Goal: Information Seeking & Learning: Learn about a topic

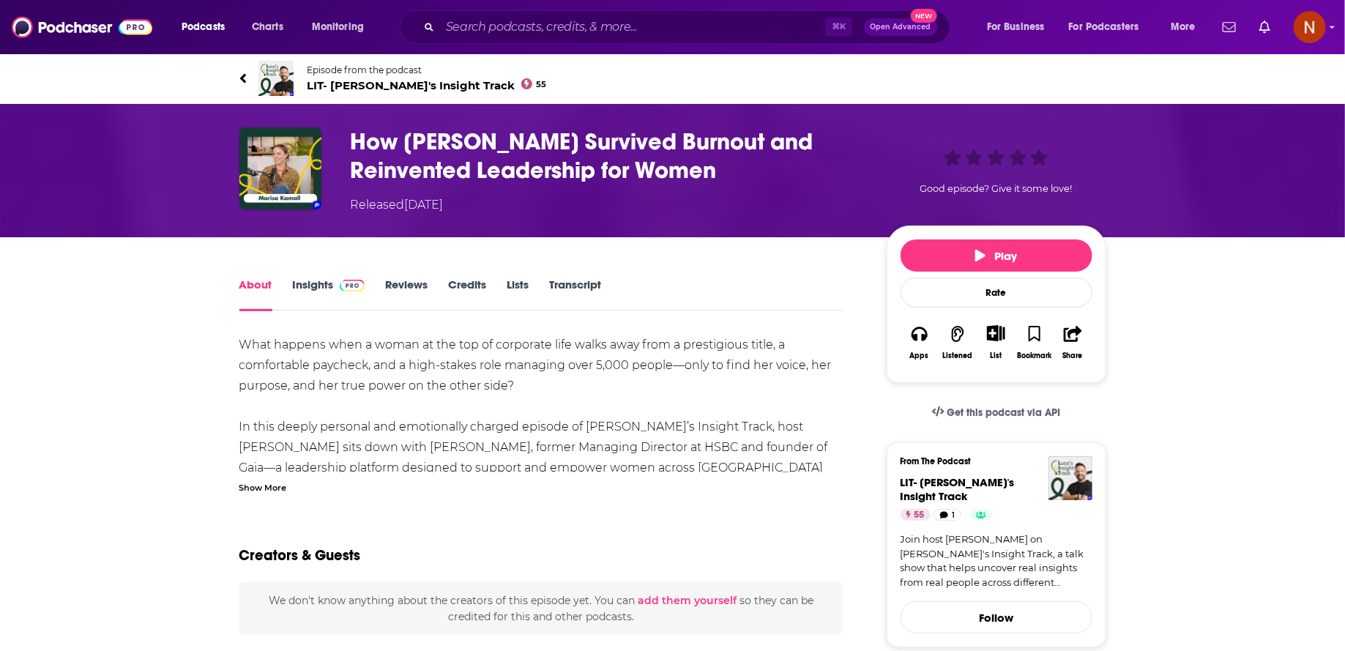
click at [286, 485] on div "Show More" at bounding box center [263, 487] width 48 height 14
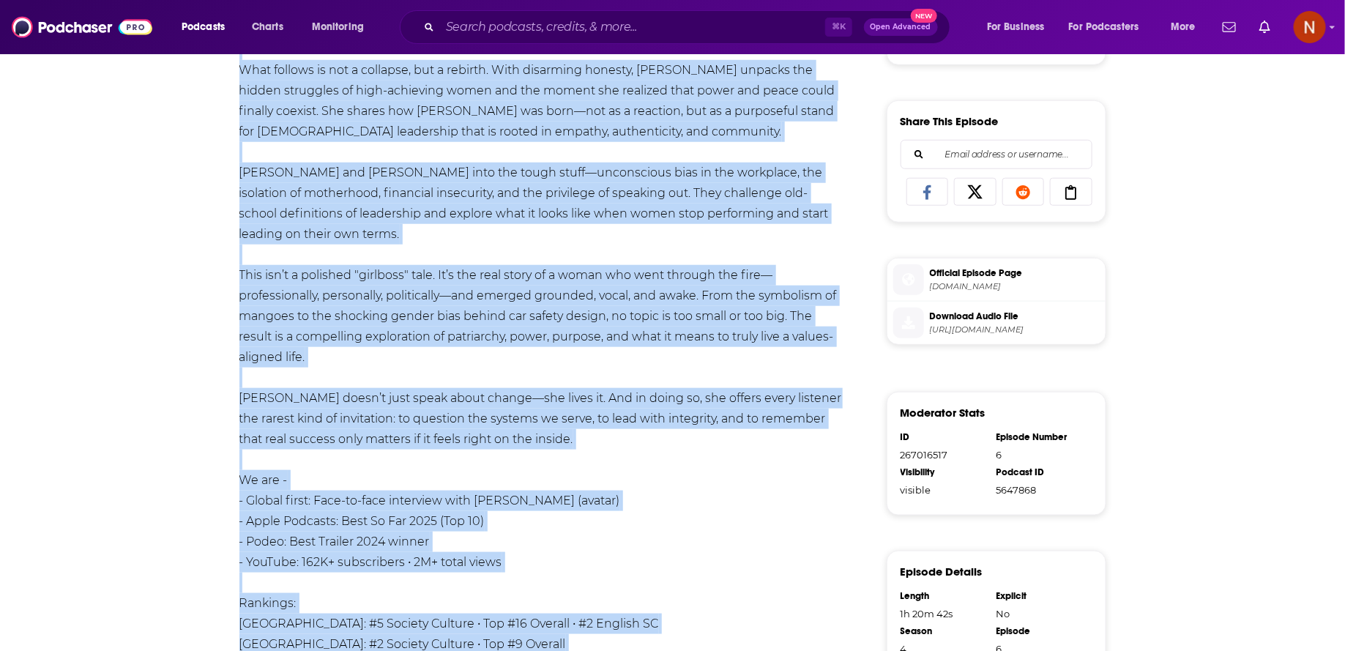
scroll to position [809, 0]
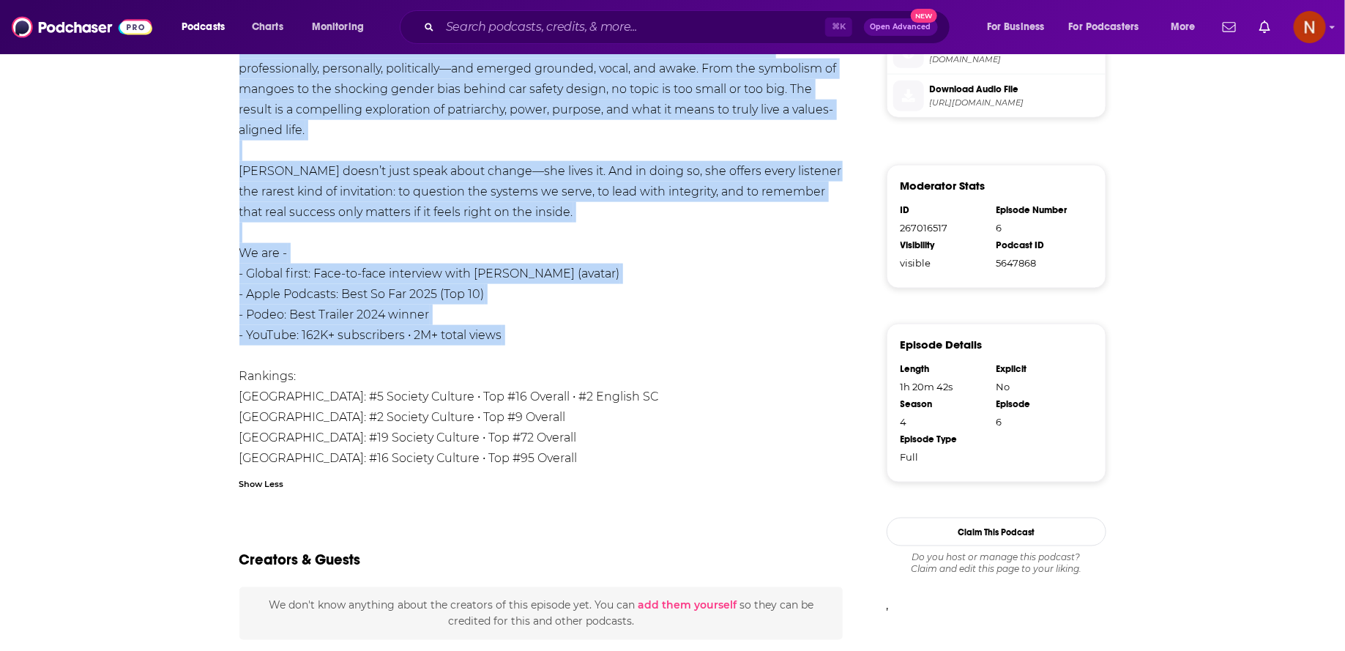
drag, startPoint x: 233, startPoint y: 145, endPoint x: 509, endPoint y: 353, distance: 345.6
click at [509, 353] on div "About Insights Reviews Credits Lists Transcript What happens when a woman at th…" at bounding box center [551, 154] width 671 height 1377
copy div "Lore ipsumdo sita c adipi el sed doe te incididun utla etdol magn aliq e admini…"
